Goal: Transaction & Acquisition: Subscribe to service/newsletter

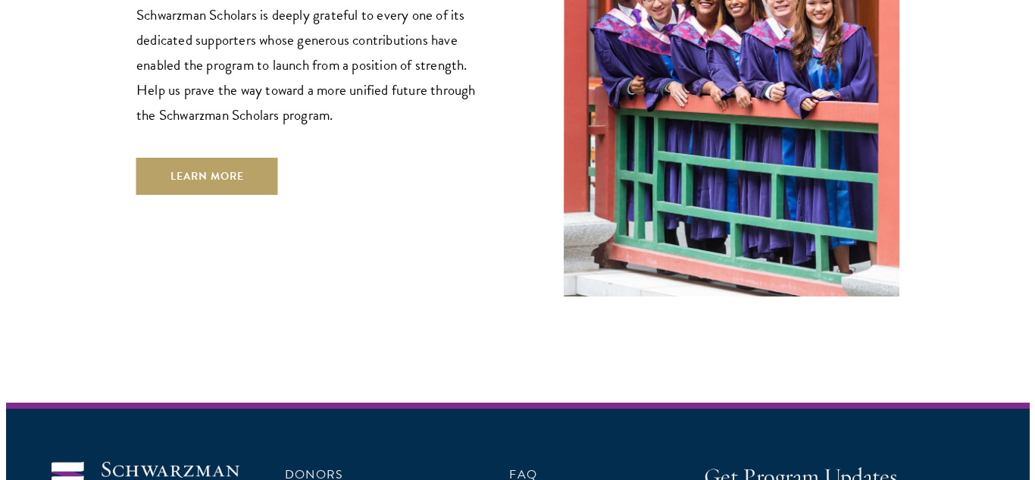
scroll to position [4513, 0]
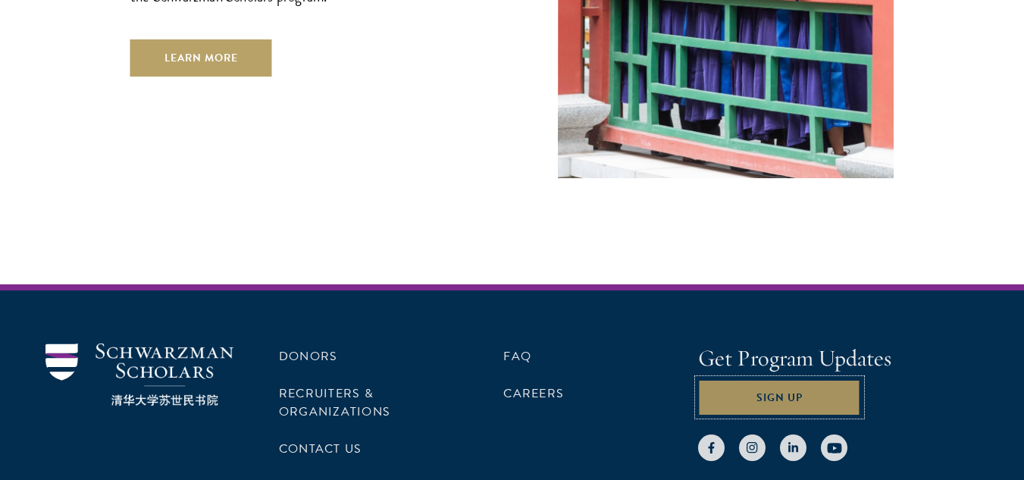
click at [746, 379] on button "Sign Up" at bounding box center [779, 397] width 163 height 36
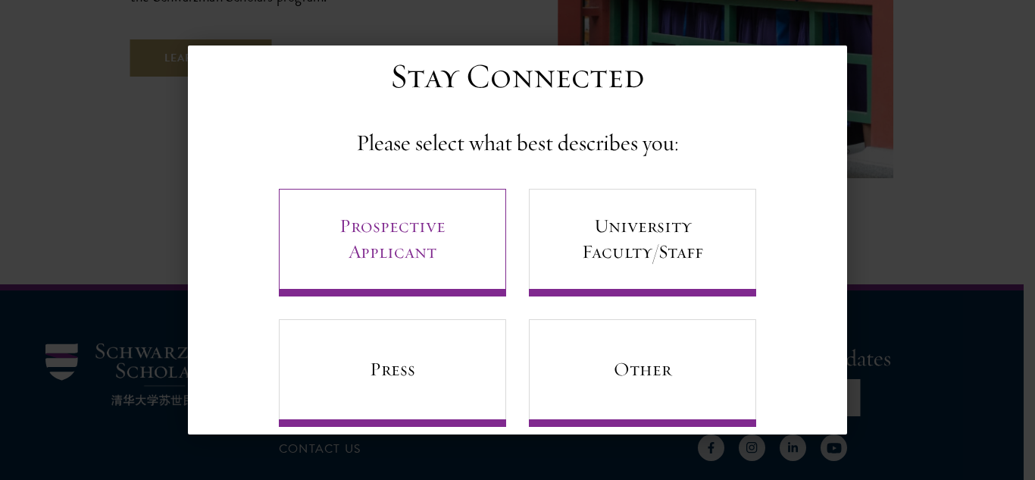
scroll to position [62, 0]
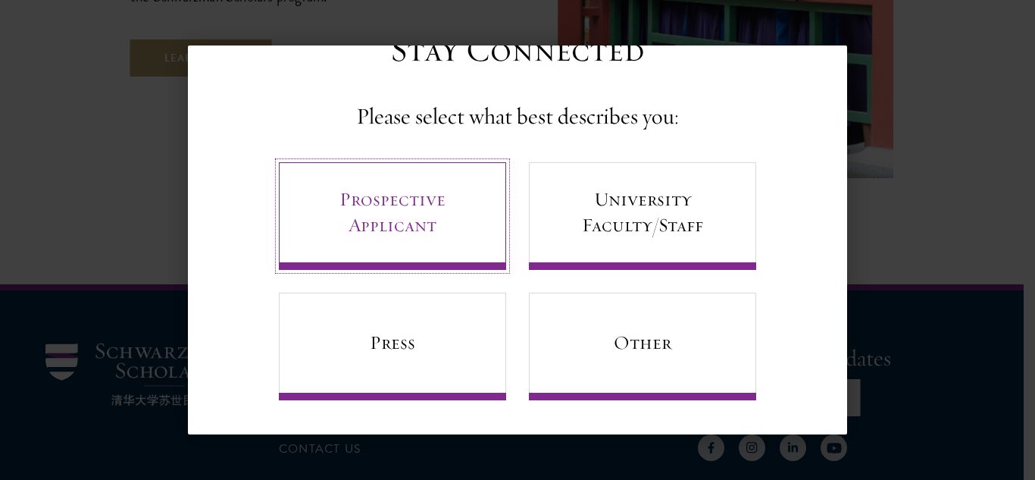
click at [412, 208] on link "Prospective Applicant" at bounding box center [392, 216] width 227 height 108
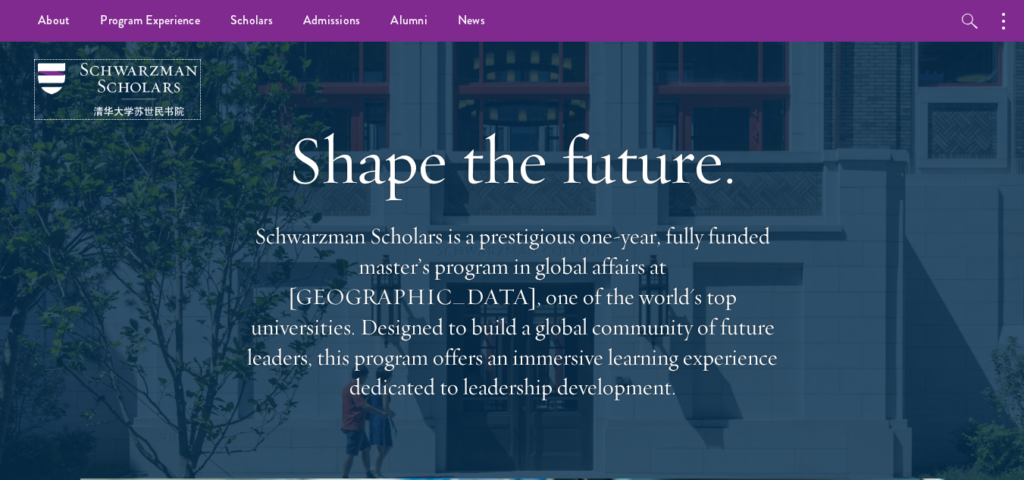
click at [102, 78] on img at bounding box center [117, 89] width 159 height 53
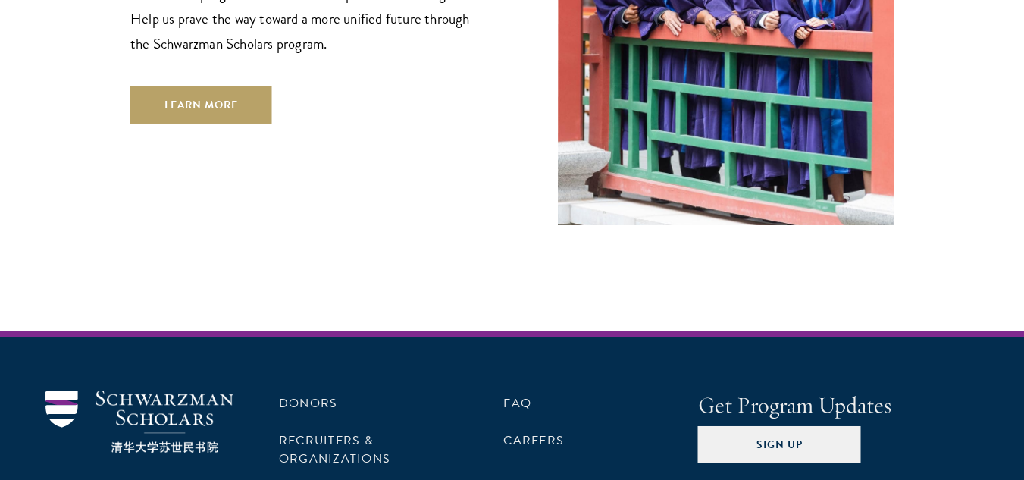
scroll to position [4513, 0]
